Goal: Task Accomplishment & Management: Manage account settings

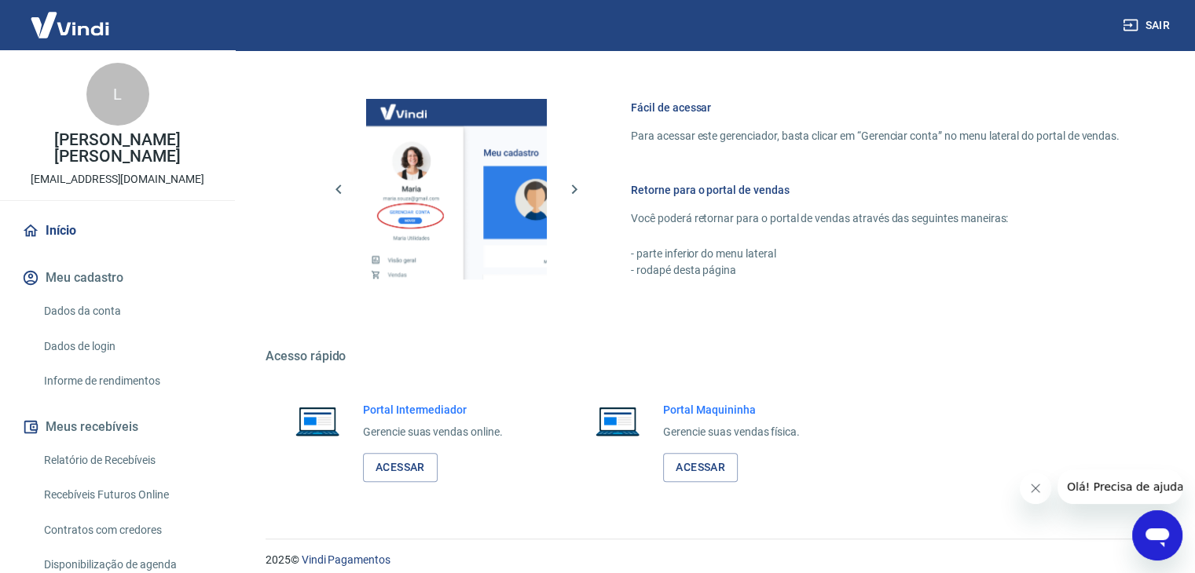
scroll to position [666, 0]
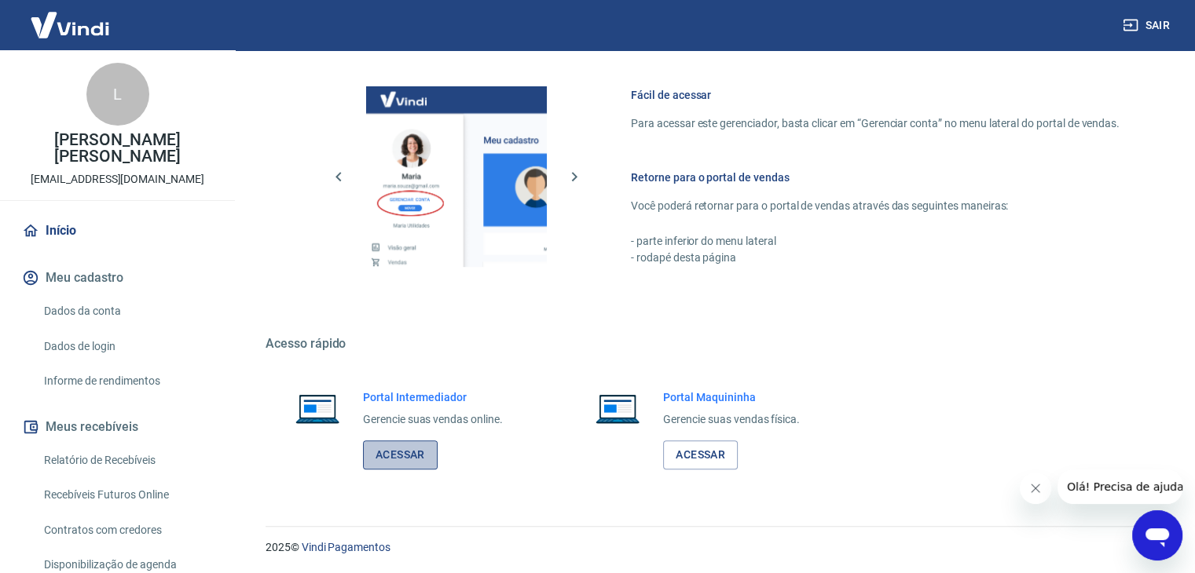
click at [411, 453] on link "Acessar" at bounding box center [400, 455] width 75 height 29
click at [1163, 26] on button "Sair" at bounding box center [1147, 25] width 57 height 29
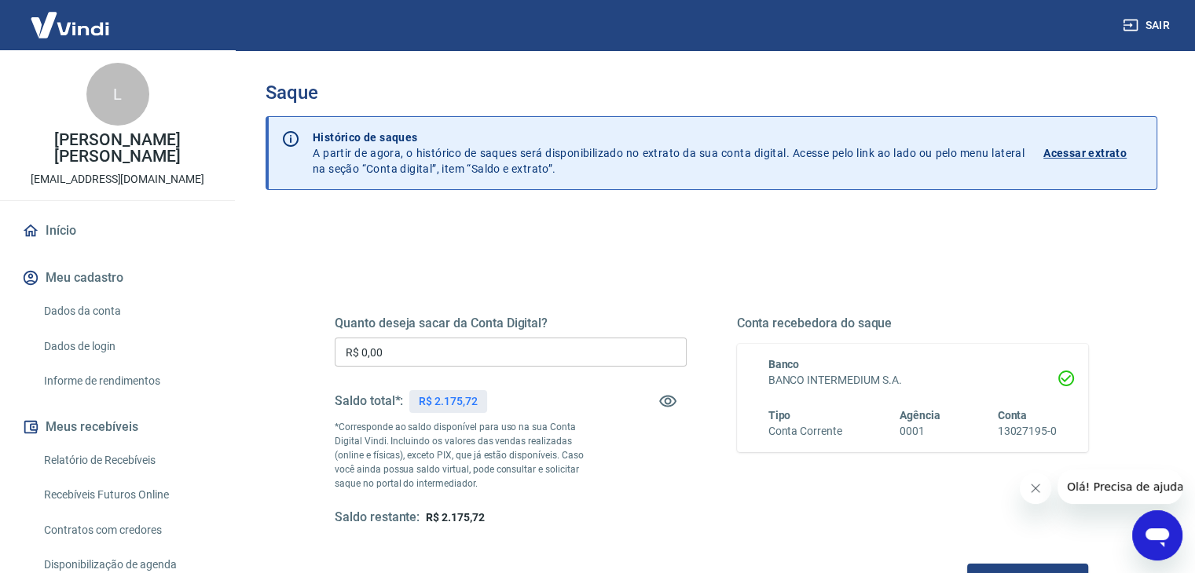
click at [1155, 26] on button "Sair" at bounding box center [1147, 25] width 57 height 29
